Goal: Navigation & Orientation: Find specific page/section

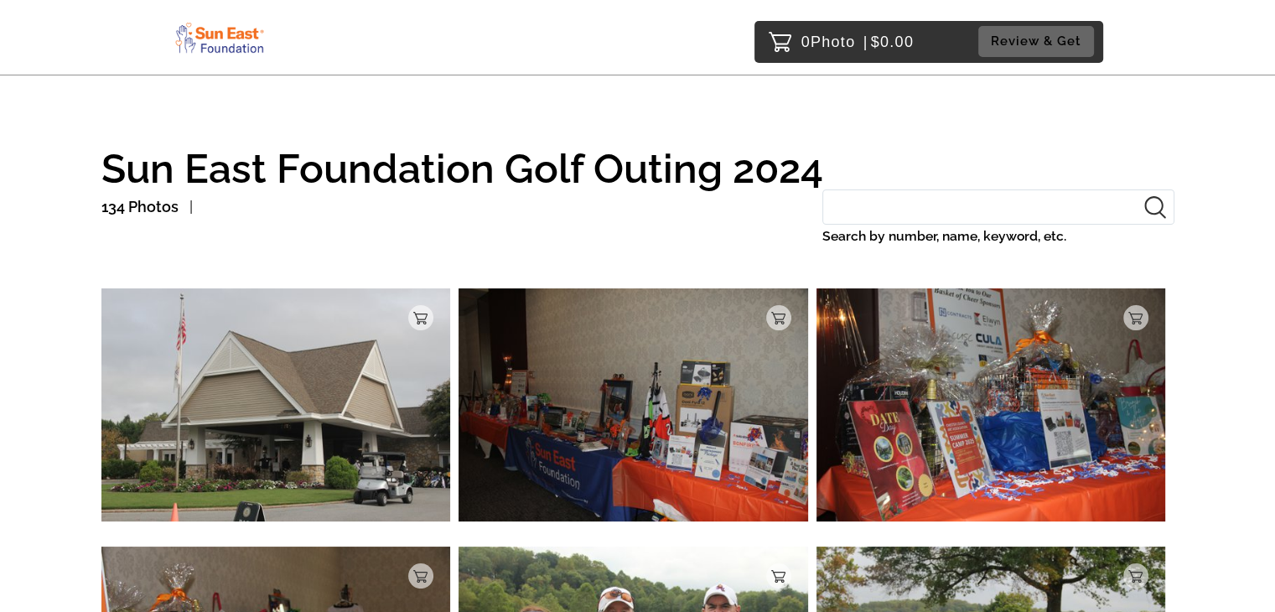
click at [896, 201] on input "Search by number, name, keyword, etc." at bounding box center [998, 207] width 352 height 36
click at [241, 41] on img at bounding box center [220, 37] width 94 height 38
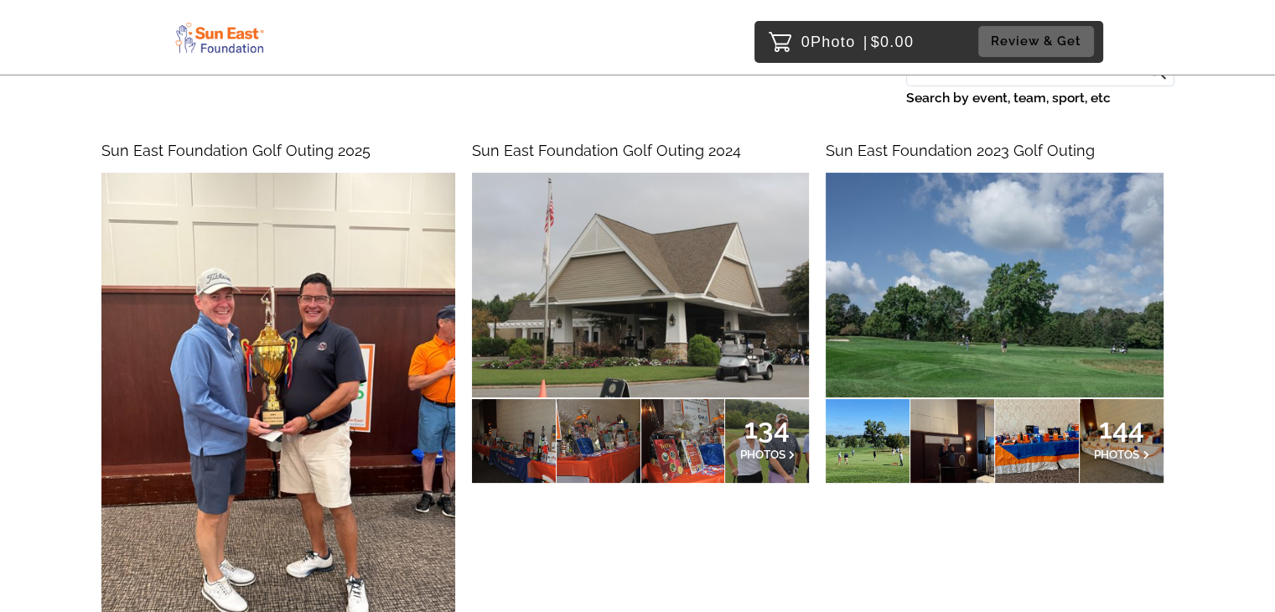
scroll to position [137, 0]
click at [251, 150] on span "Sun East Foundation Golf Outing 2025" at bounding box center [235, 151] width 269 height 18
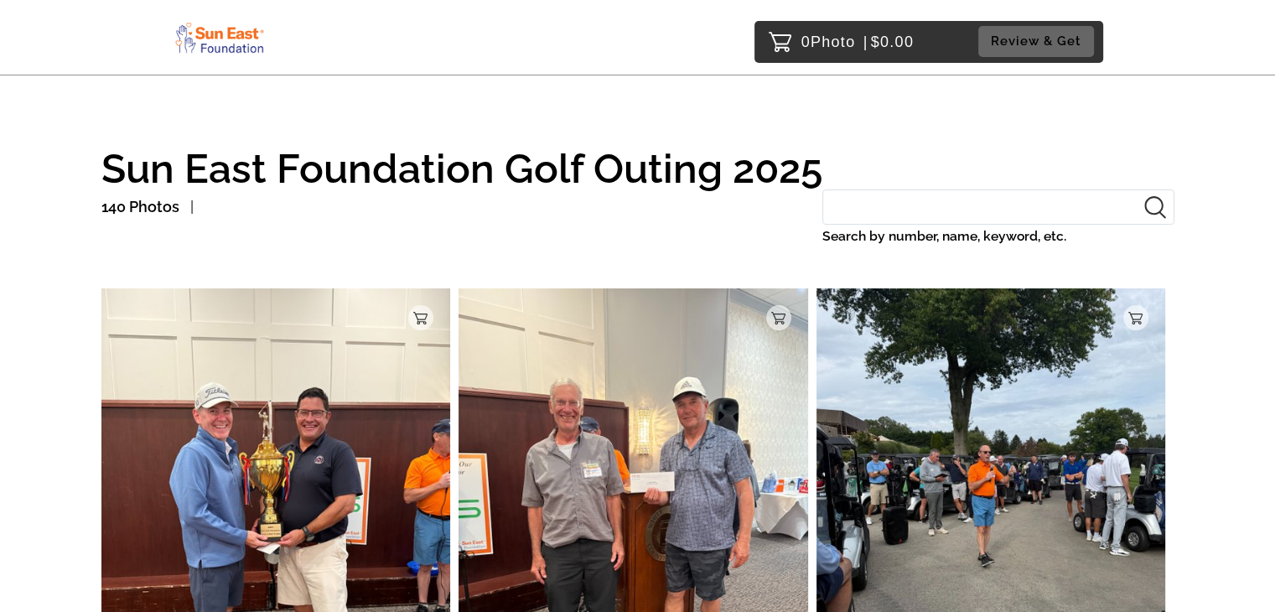
scroll to position [7, 0]
